Goal: Task Accomplishment & Management: Complete application form

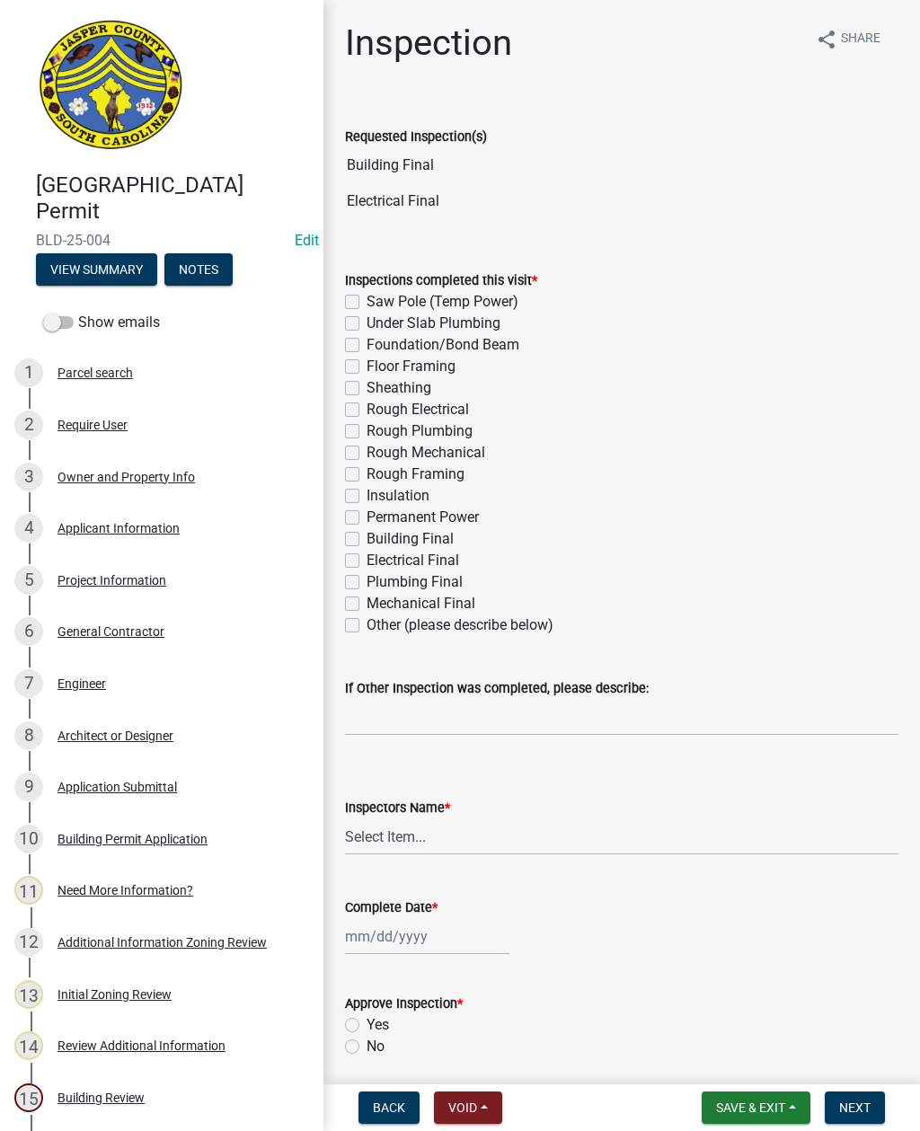
click at [367, 559] on label "Electrical Final" at bounding box center [413, 561] width 93 height 22
click at [367, 559] on input "Electrical Final" at bounding box center [373, 556] width 12 height 12
checkbox input "true"
checkbox input "false"
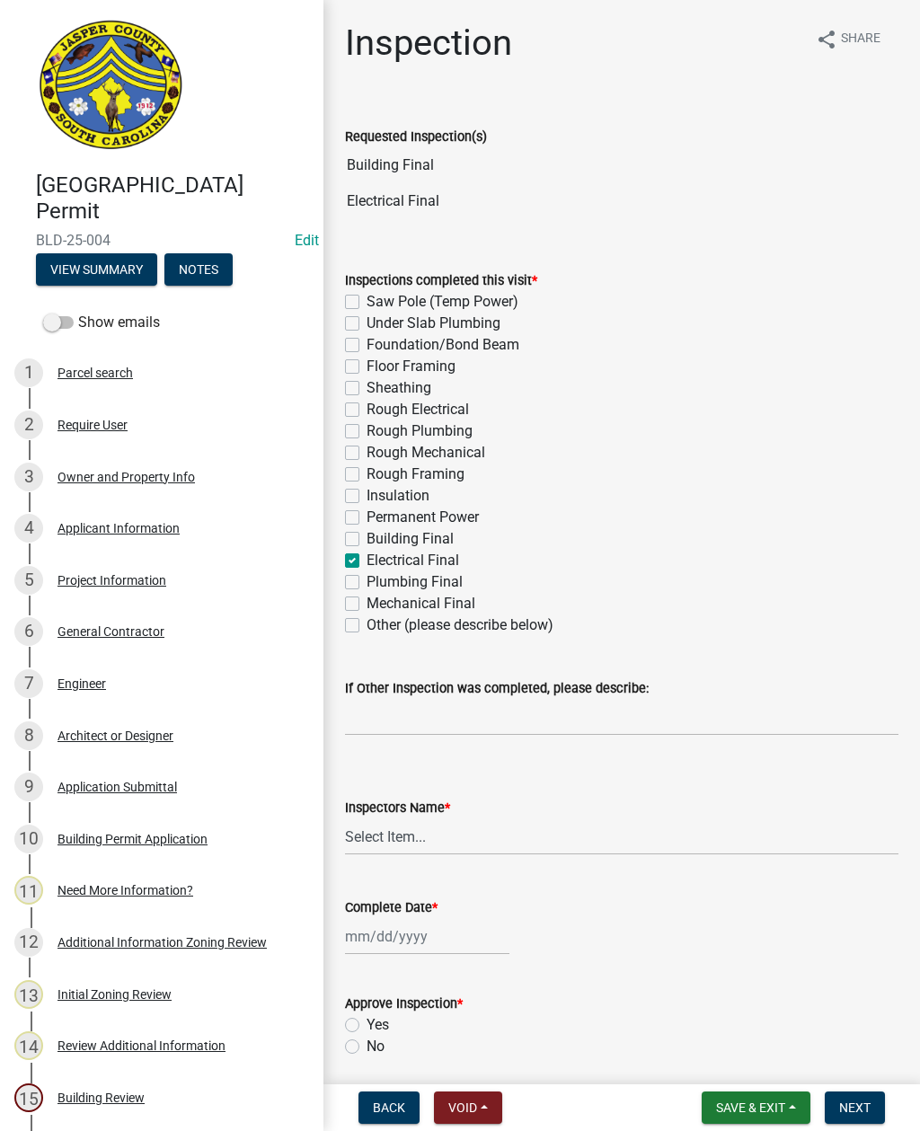
checkbox input "false"
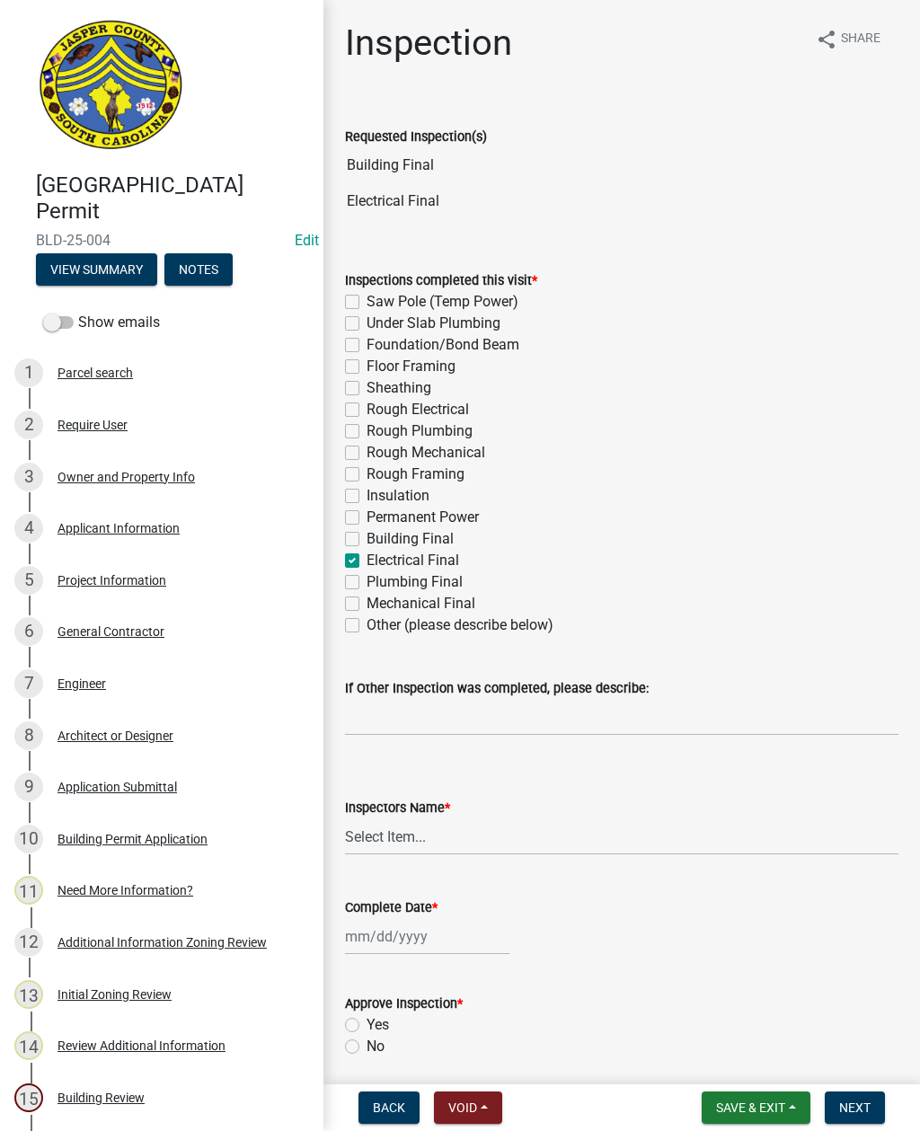
checkbox input "false"
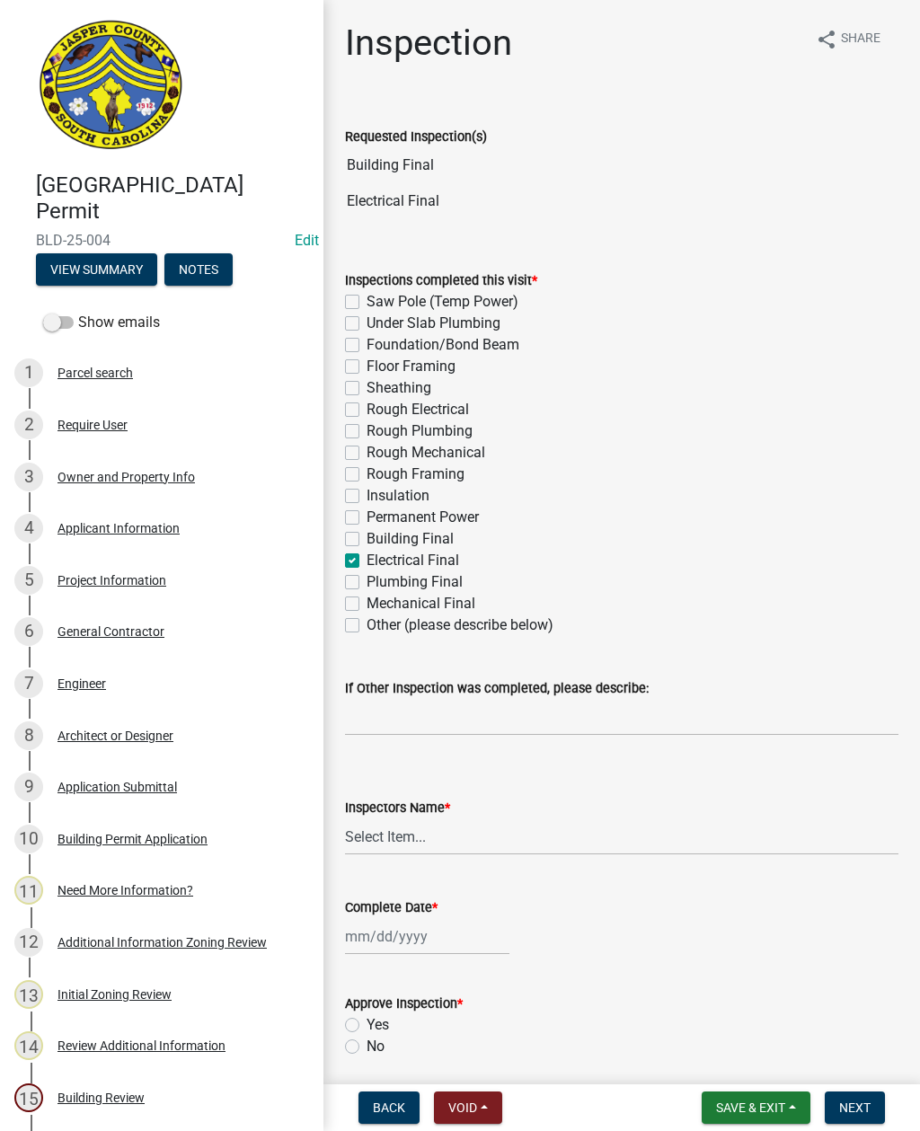
checkbox input "true"
checkbox input "false"
click at [367, 534] on label "Building Final" at bounding box center [410, 539] width 87 height 22
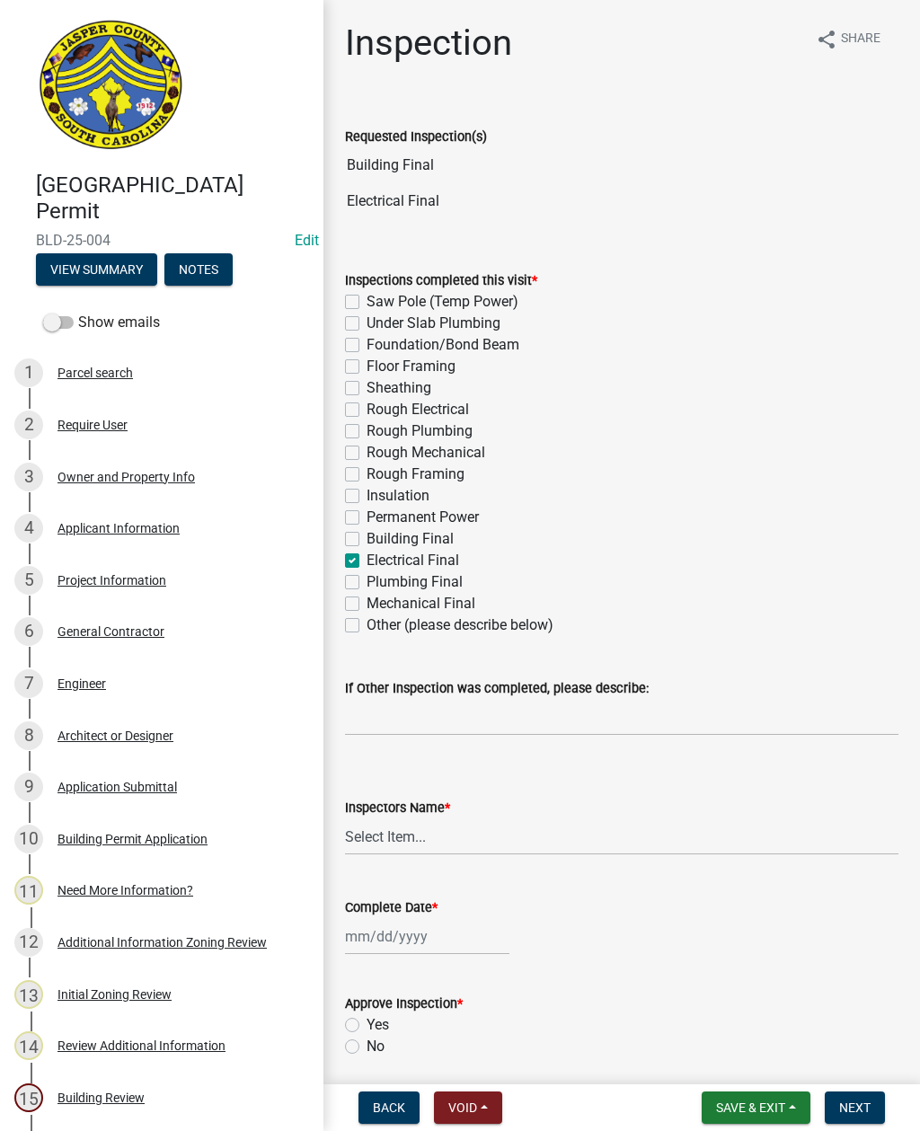
click at [367, 534] on input "Building Final" at bounding box center [373, 534] width 12 height 12
checkbox input "true"
checkbox input "false"
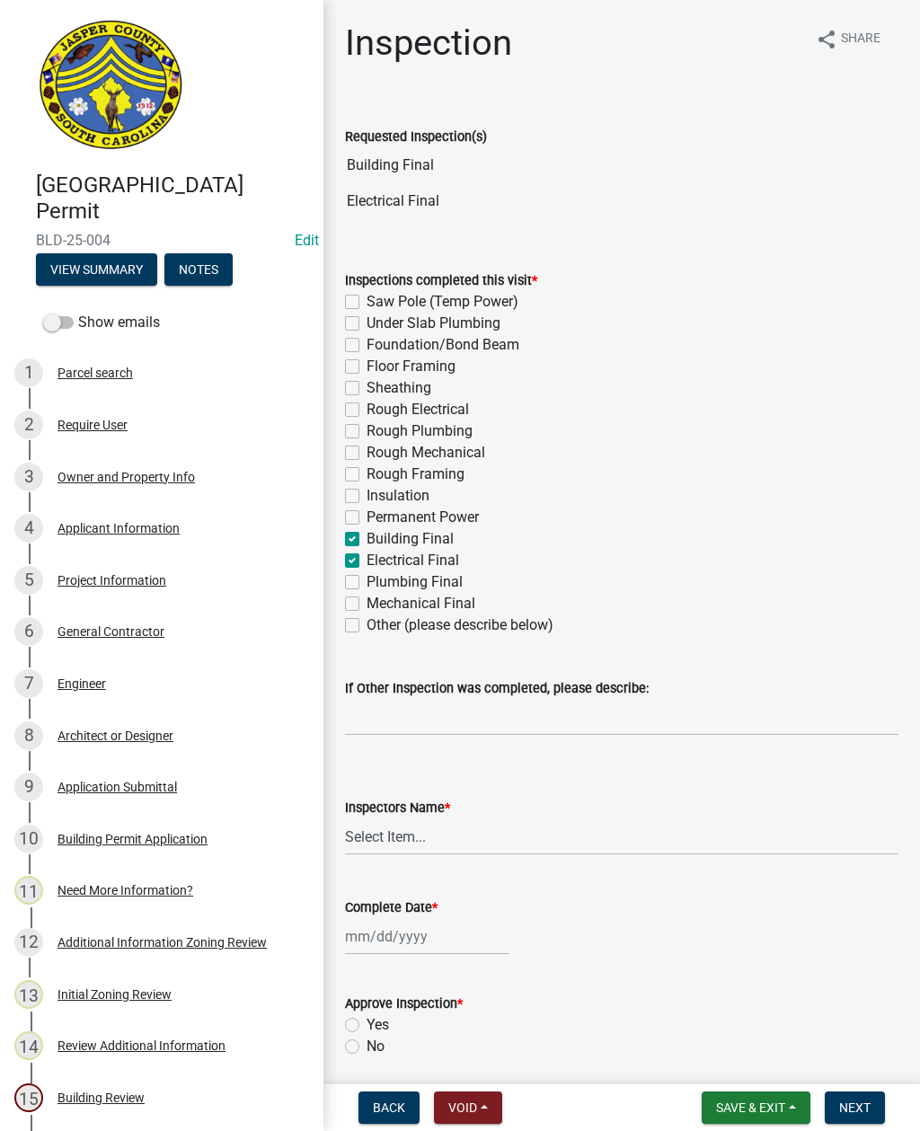
checkbox input "false"
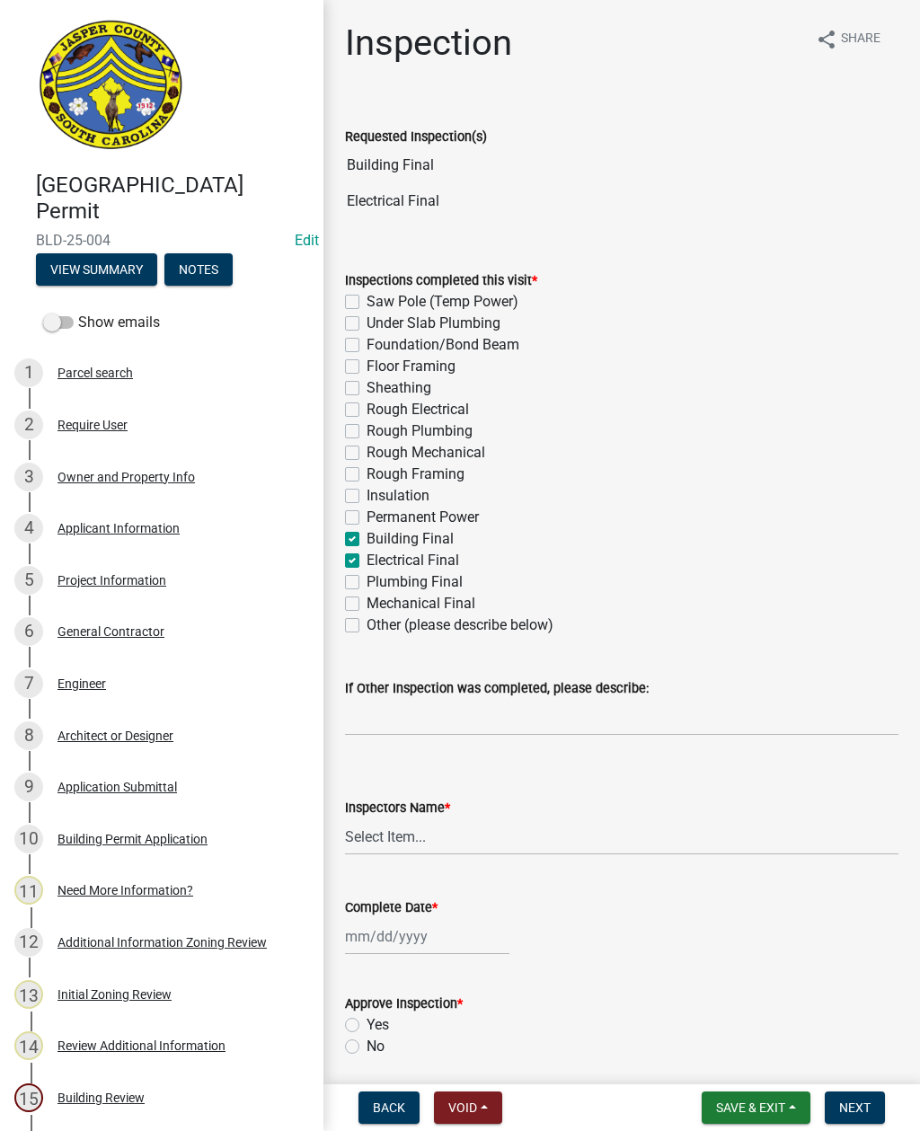
checkbox input "false"
checkbox input "true"
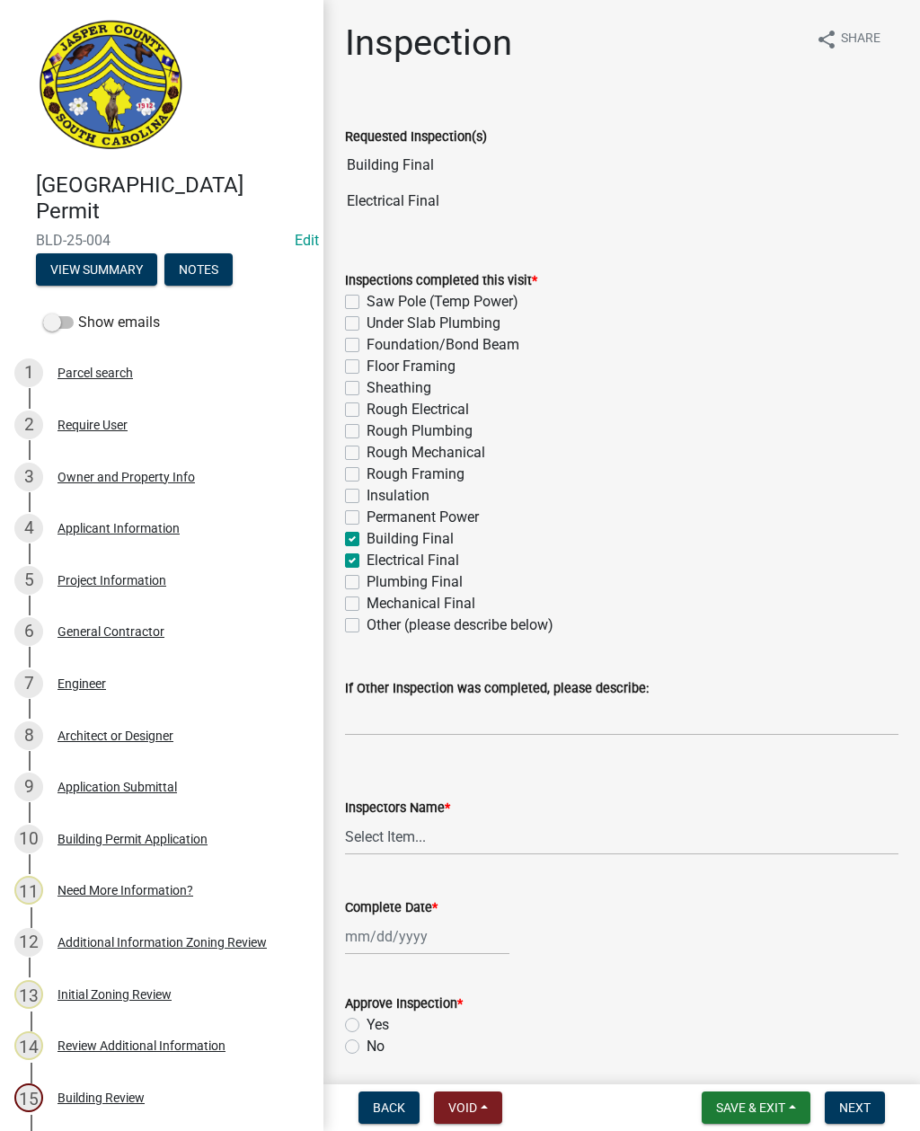
checkbox input "false"
click at [408, 831] on select "Select Item... jcorwin@jaspercounty.gov (John Corwin ) rcampbell (Ryan Campbell)" at bounding box center [621, 837] width 553 height 37
select select "2d9ba1e5-2fdd-4b15-98d0-073dcbeb5880"
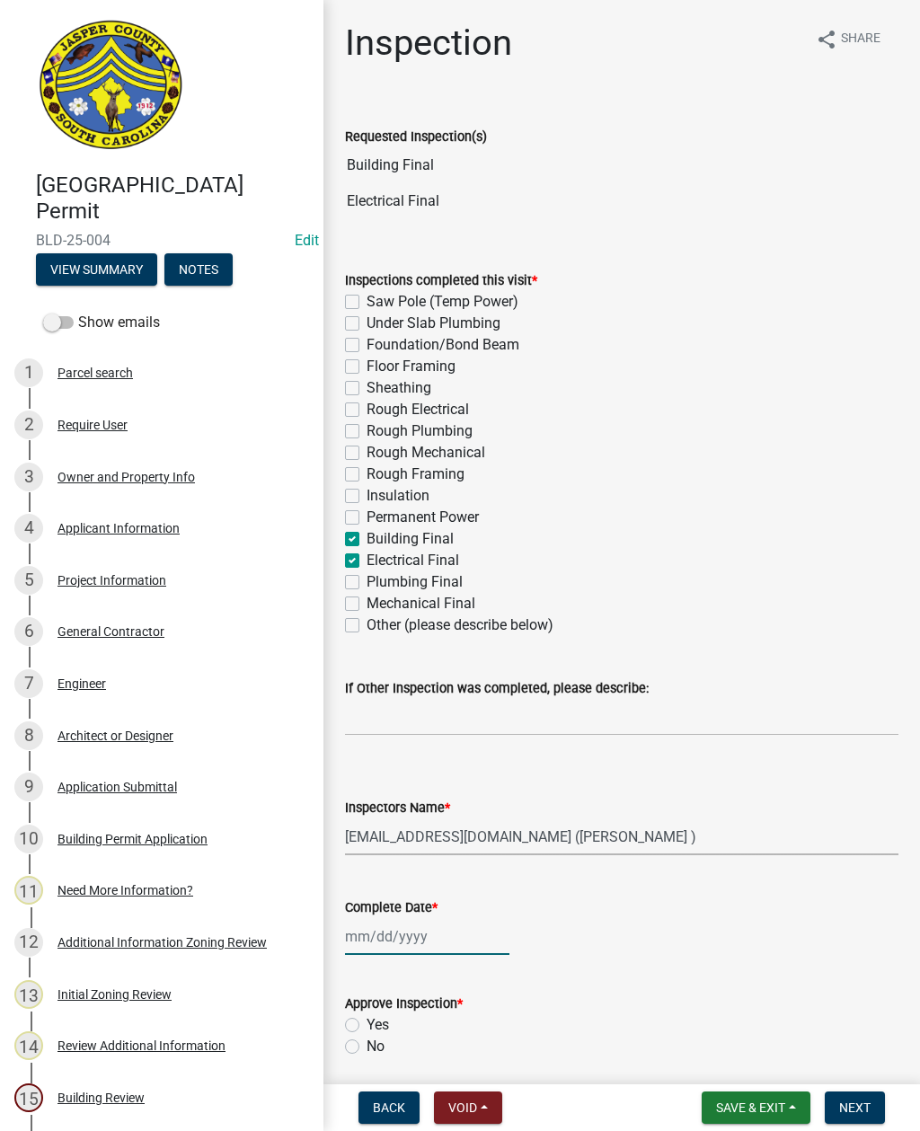
click at [401, 937] on div at bounding box center [427, 936] width 164 height 37
select select "10"
select select "2025"
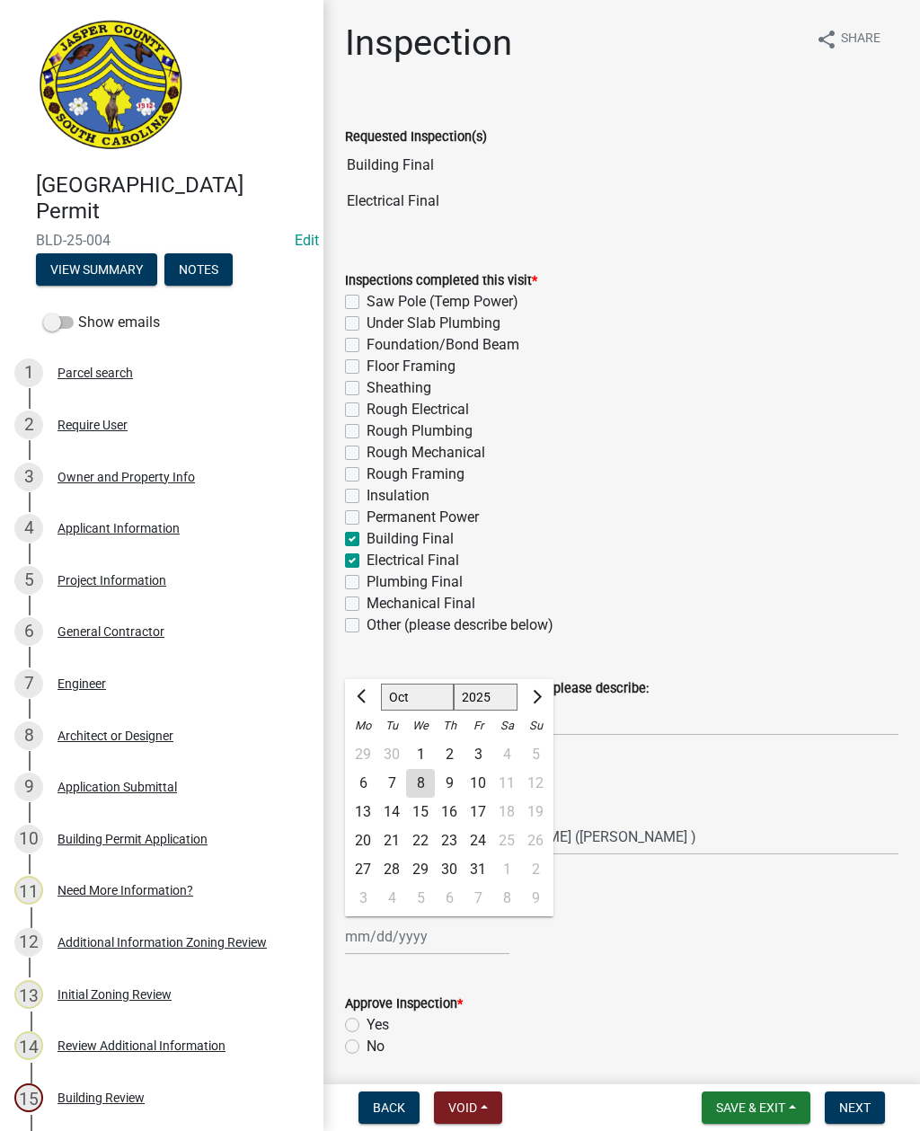
click at [412, 783] on div "8" at bounding box center [420, 783] width 29 height 29
type input "10/08/2025"
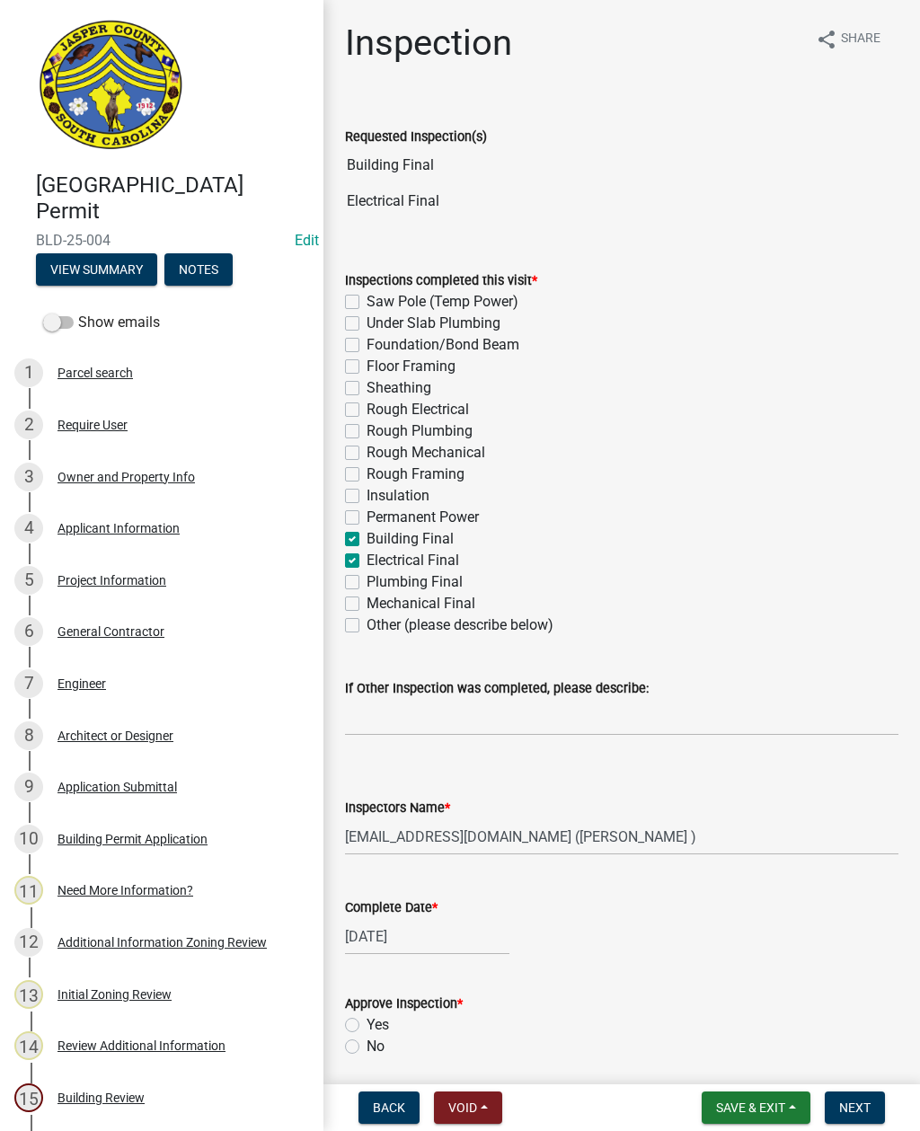
click at [367, 1046] on label "No" at bounding box center [376, 1047] width 18 height 22
click at [367, 1046] on input "No" at bounding box center [373, 1042] width 12 height 12
radio input "true"
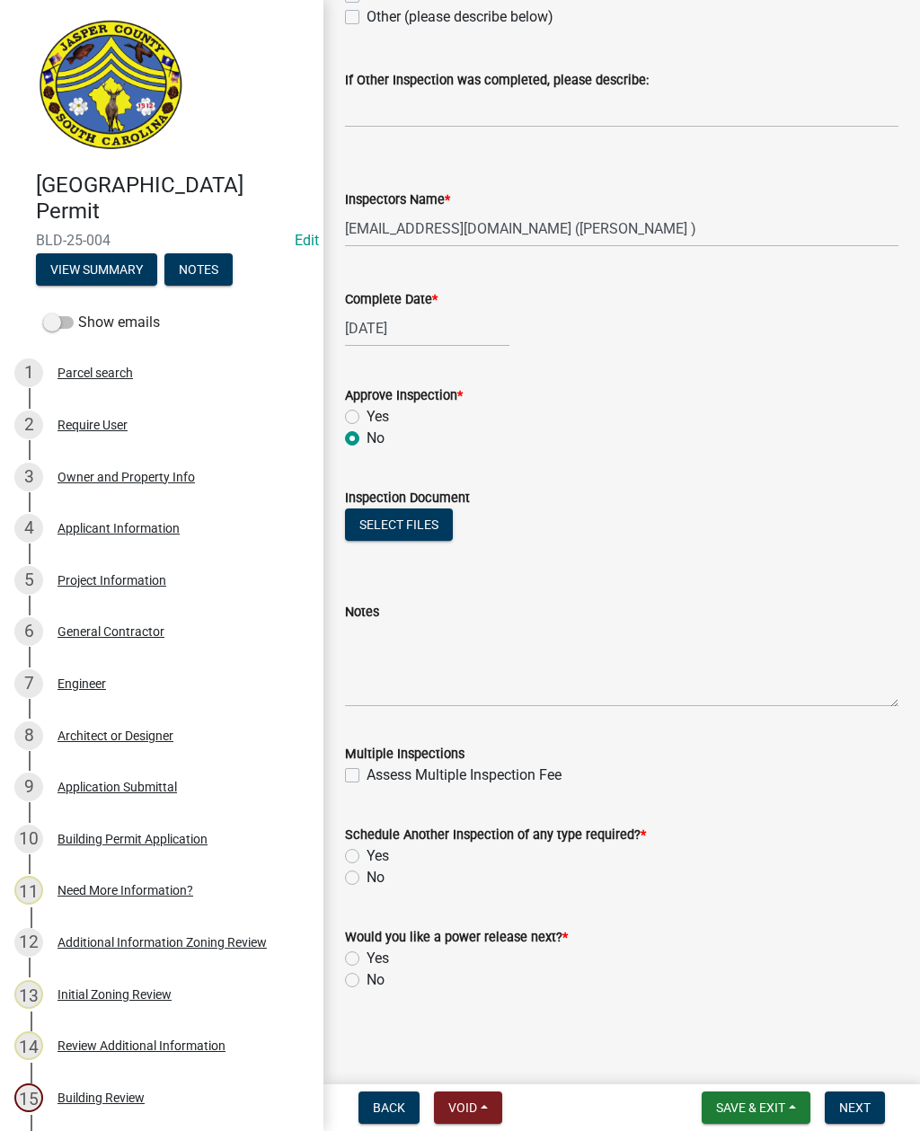
scroll to position [608, 0]
click at [410, 649] on textarea "Notes" at bounding box center [621, 665] width 553 height 84
type textarea "El"
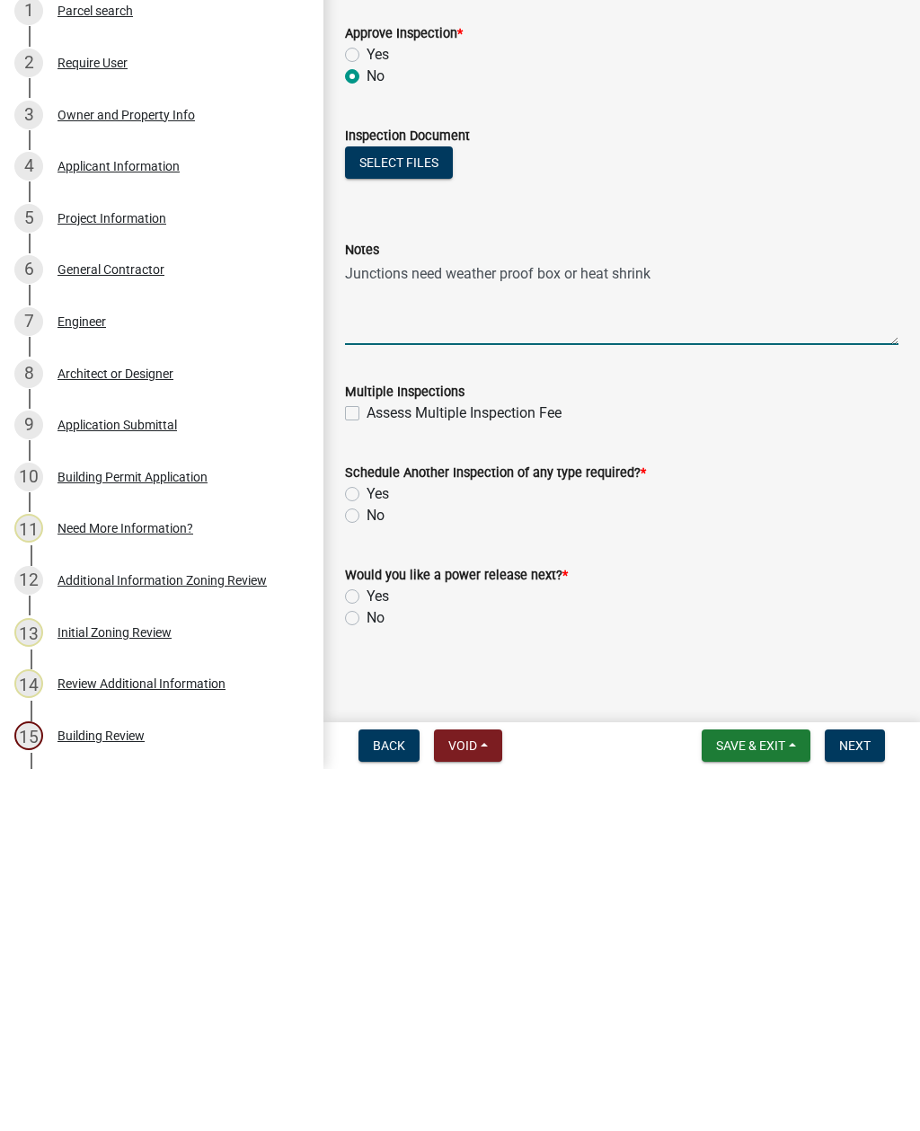
type textarea "Junctions need weather proof box or heat shrink"
click at [367, 845] on label "Yes" at bounding box center [378, 856] width 22 height 22
click at [367, 845] on input "Yes" at bounding box center [373, 851] width 12 height 12
radio input "true"
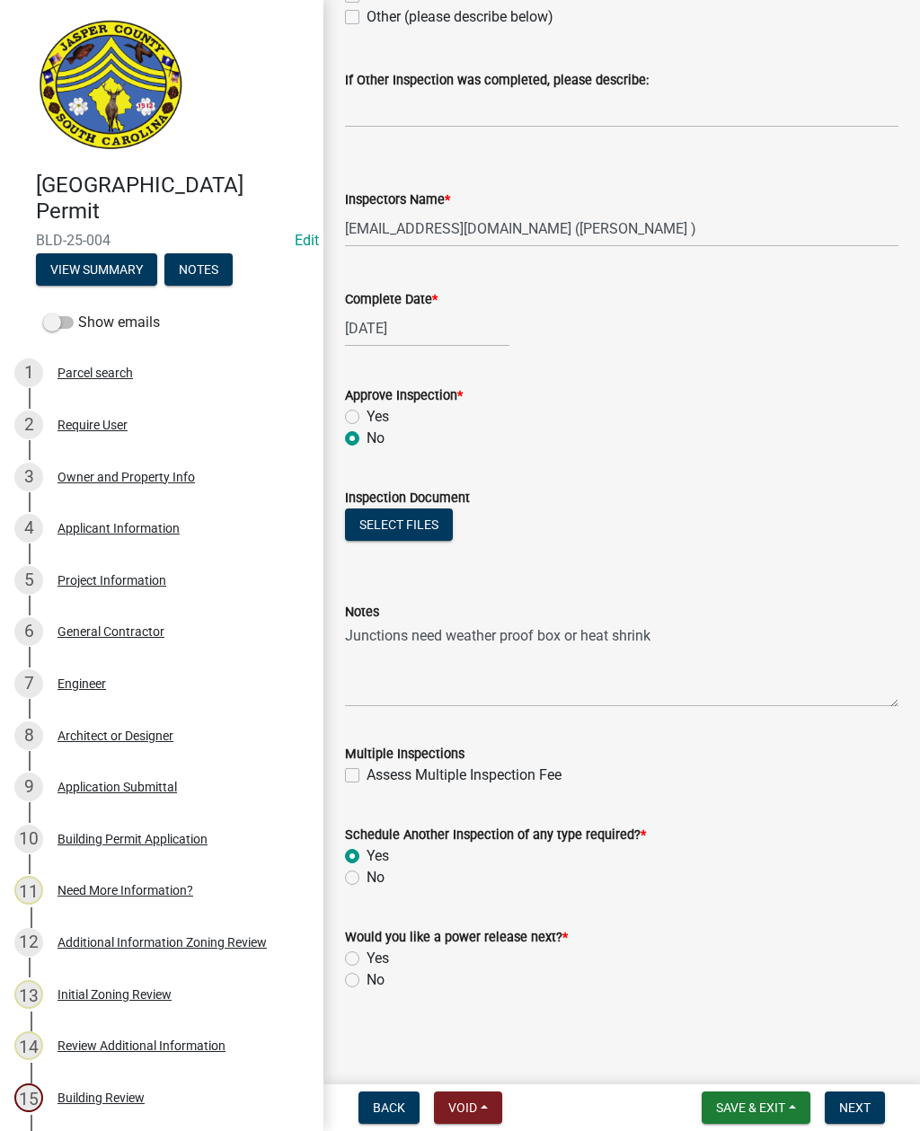
click at [367, 975] on label "No" at bounding box center [376, 980] width 18 height 22
click at [367, 975] on input "No" at bounding box center [373, 975] width 12 height 12
radio input "true"
click at [839, 1092] on button "Next" at bounding box center [855, 1108] width 60 height 32
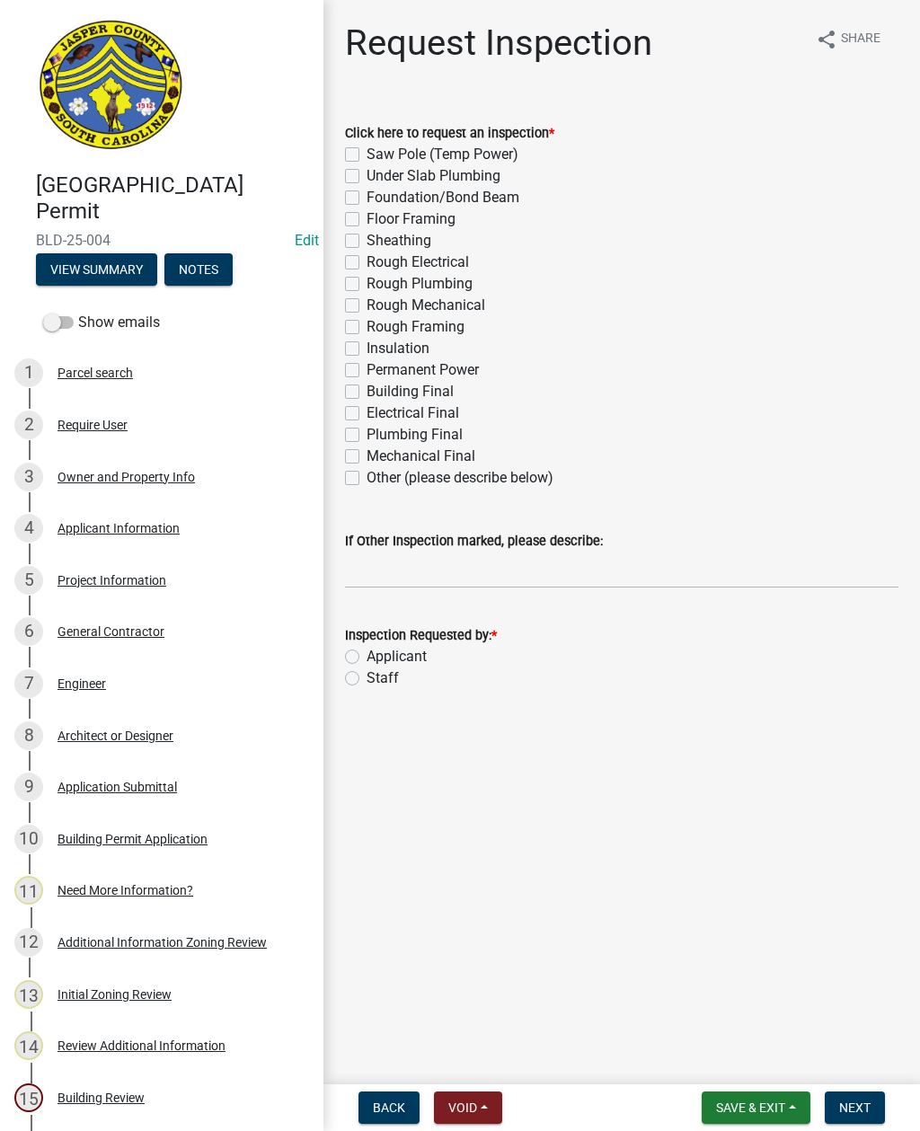
click at [741, 1110] on span "Save & Exit" at bounding box center [750, 1108] width 69 height 14
click at [740, 1072] on button "Save & Exit" at bounding box center [739, 1061] width 144 height 43
